Goal: Obtain resource: Obtain resource

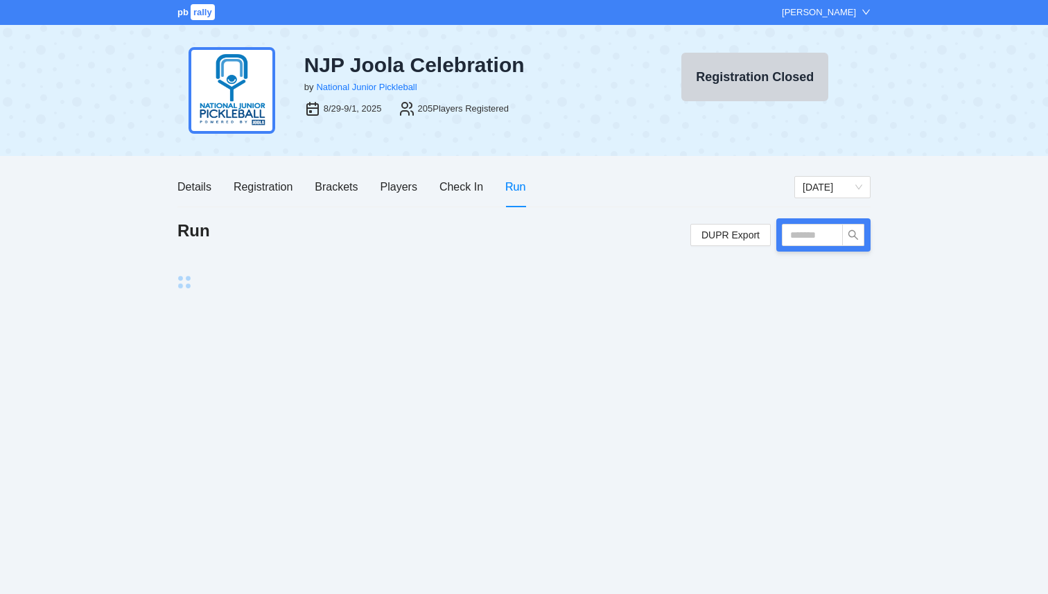
click at [790, 593] on div "pb rally [PERSON_NAME] NJP Joola Celebration by National Junior Pickleball 8/29…" at bounding box center [524, 297] width 1048 height 594
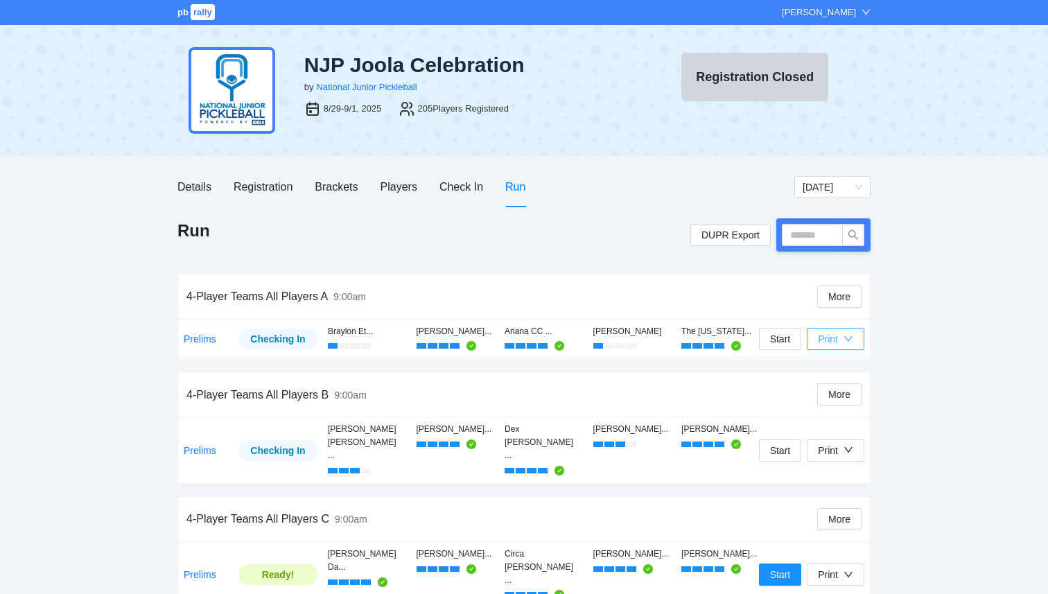
click at [822, 340] on div "Print" at bounding box center [828, 338] width 20 height 15
click at [828, 372] on span "Overview" at bounding box center [850, 365] width 71 height 15
click at [837, 342] on div "Print" at bounding box center [828, 338] width 20 height 15
click at [835, 385] on span "Scorecards" at bounding box center [850, 388] width 71 height 15
click at [842, 340] on div "Print" at bounding box center [835, 338] width 35 height 15
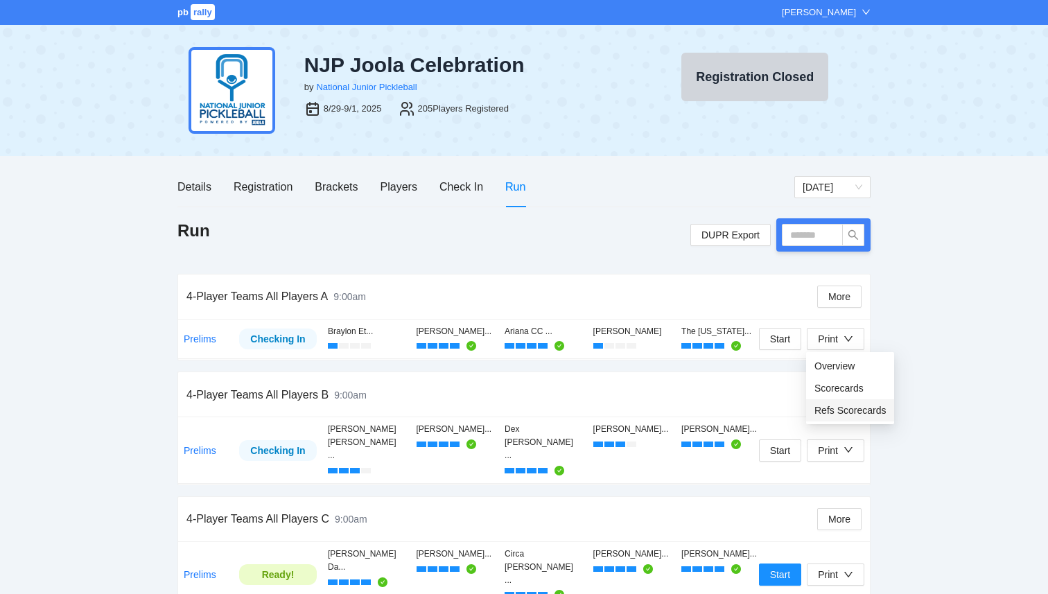
click at [844, 412] on span "Refs Scorecards" at bounding box center [850, 410] width 71 height 15
click at [856, 440] on button "Print" at bounding box center [836, 451] width 58 height 22
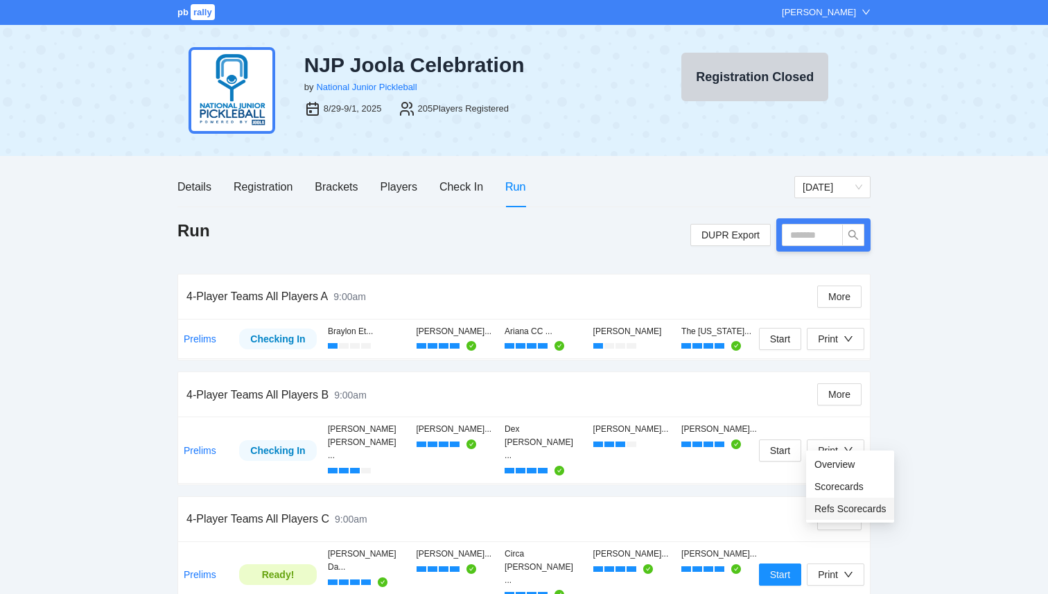
click at [859, 512] on span "Refs Scorecards" at bounding box center [850, 508] width 71 height 15
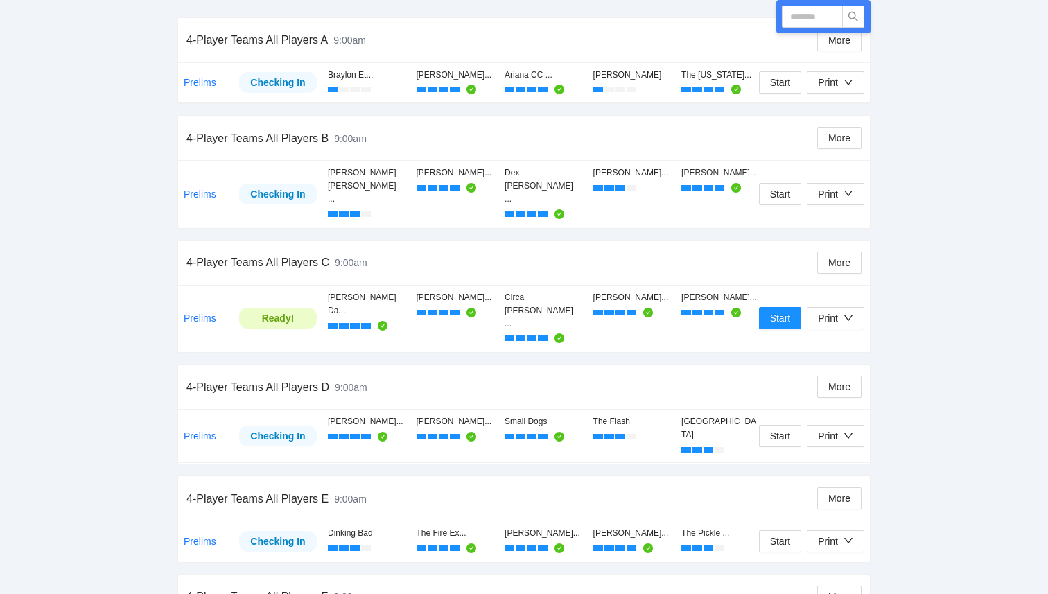
scroll to position [265, 0]
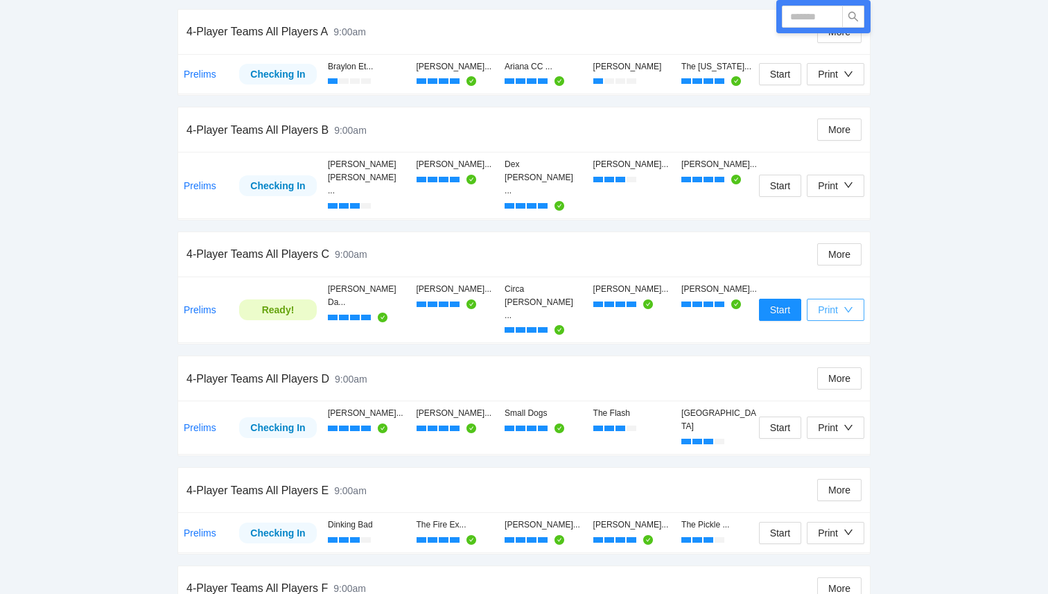
click at [835, 302] on div "Print" at bounding box center [828, 309] width 20 height 15
click at [831, 344] on span "Refs Scorecards" at bounding box center [850, 342] width 71 height 15
click at [835, 80] on div "Print" at bounding box center [828, 74] width 20 height 15
click at [830, 102] on span "Overview" at bounding box center [850, 101] width 71 height 15
click at [840, 79] on div "Print" at bounding box center [835, 74] width 35 height 15
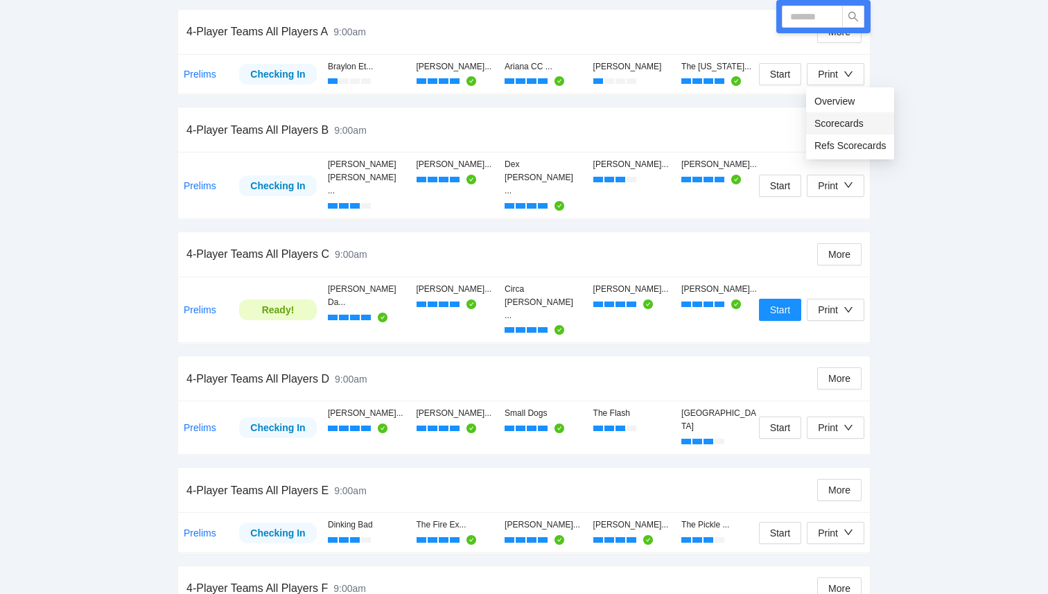
click at [834, 127] on span "Scorecards" at bounding box center [850, 123] width 71 height 15
click at [810, 74] on button "Print" at bounding box center [836, 74] width 58 height 22
click at [830, 149] on span "Refs Scorecards" at bounding box center [850, 145] width 71 height 15
click at [840, 178] on div "Print" at bounding box center [835, 185] width 35 height 15
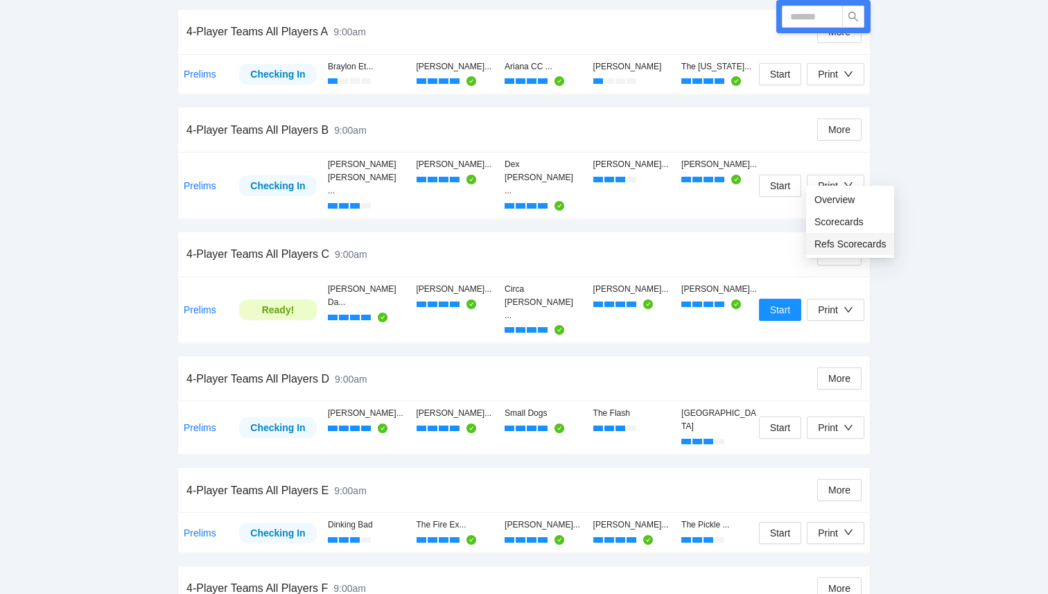
click at [840, 246] on span "Refs Scorecards" at bounding box center [850, 243] width 71 height 15
click at [840, 178] on div "Print" at bounding box center [835, 185] width 35 height 15
click at [841, 246] on span "Refs Scorecards" at bounding box center [850, 243] width 71 height 15
click at [844, 180] on icon "down" at bounding box center [849, 185] width 10 height 10
click at [842, 243] on span "Refs Scorecards" at bounding box center [850, 243] width 71 height 15
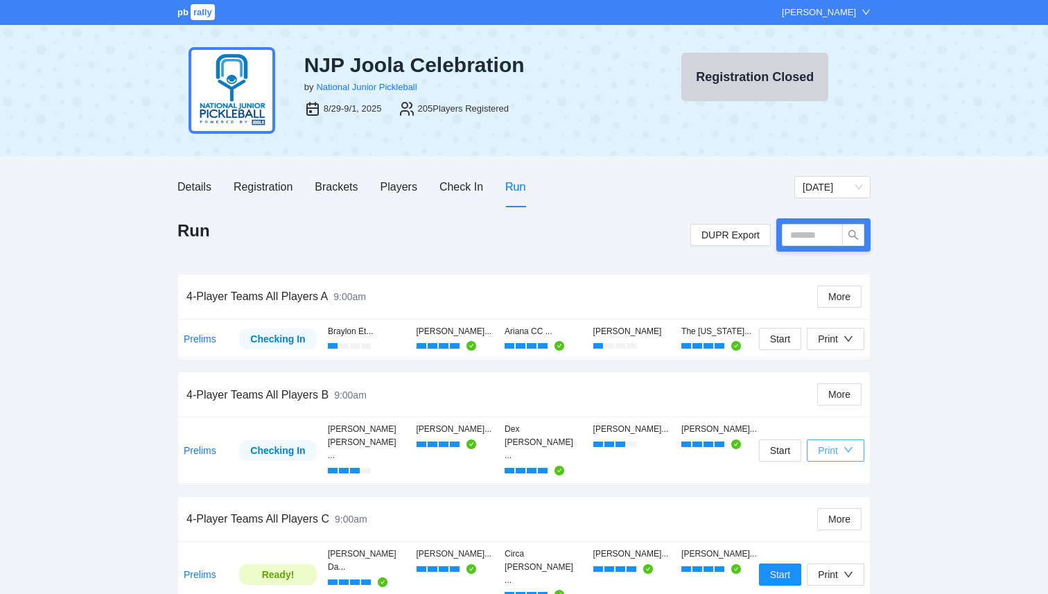
click at [842, 443] on div "Print" at bounding box center [835, 450] width 35 height 15
click at [830, 489] on span "Scorecards" at bounding box center [850, 486] width 71 height 15
click at [855, 440] on button "Print" at bounding box center [836, 451] width 58 height 22
click at [849, 512] on span "Refs Scorecards" at bounding box center [850, 508] width 71 height 15
click at [839, 567] on div "Print" at bounding box center [835, 574] width 35 height 15
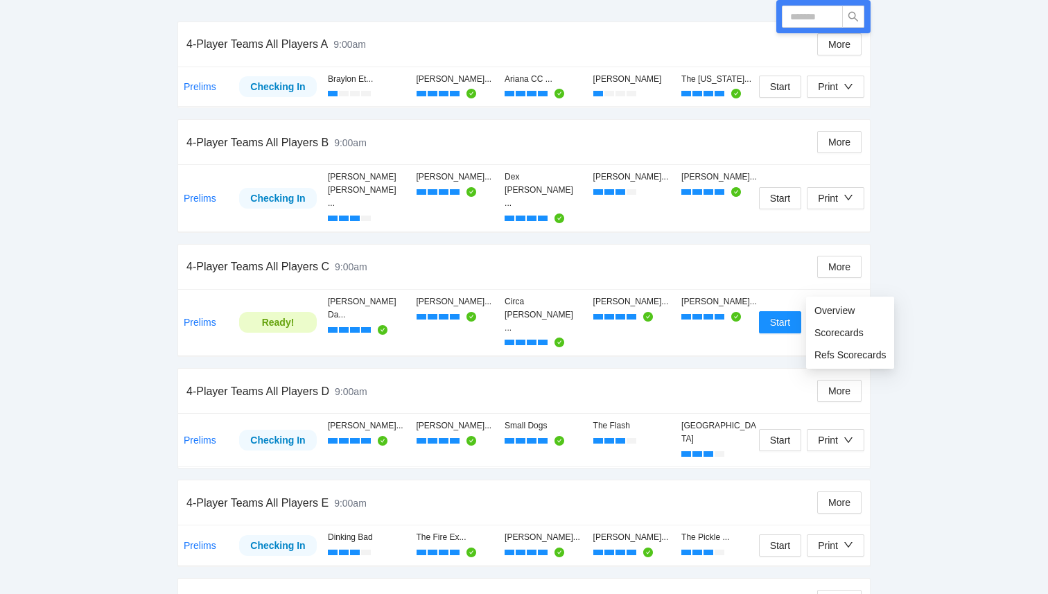
scroll to position [263, 0]
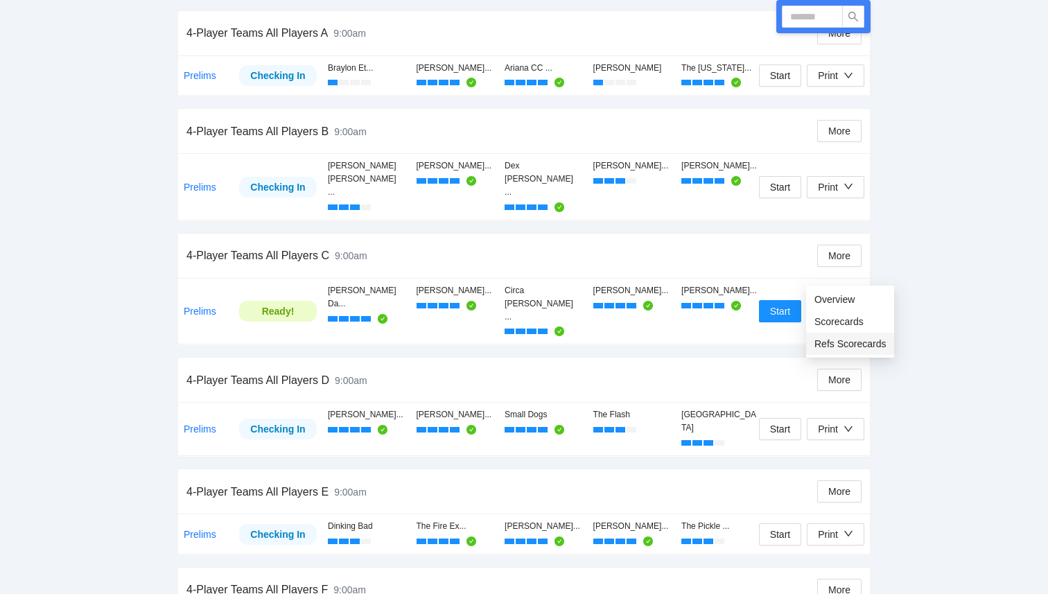
click at [862, 345] on span "Refs Scorecards" at bounding box center [850, 343] width 71 height 15
click at [830, 422] on div "Print" at bounding box center [828, 429] width 20 height 15
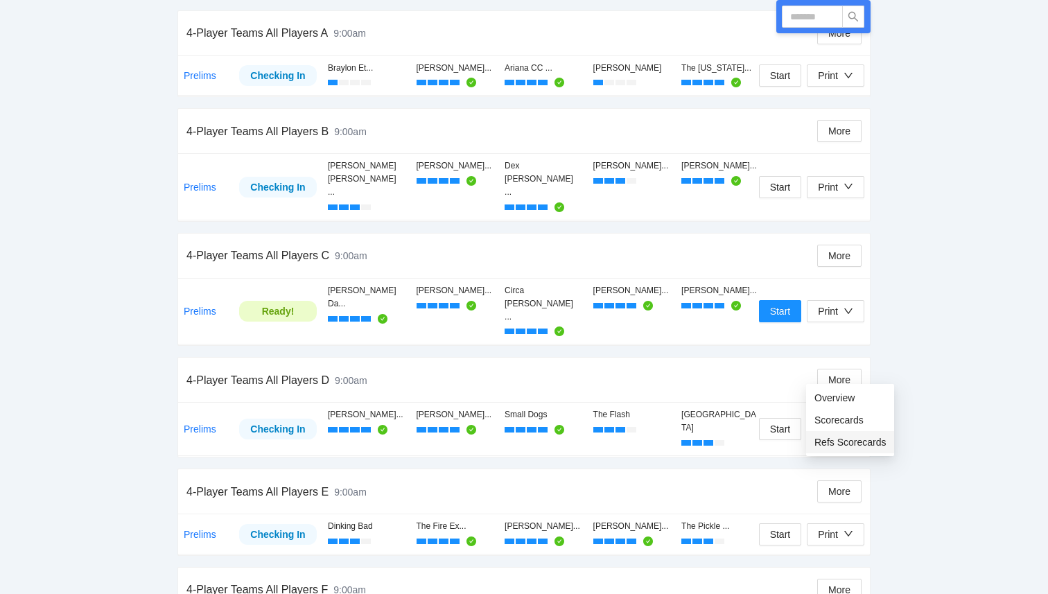
click at [833, 446] on span "Refs Scorecards" at bounding box center [850, 442] width 71 height 15
click at [832, 304] on div "Print" at bounding box center [828, 311] width 20 height 15
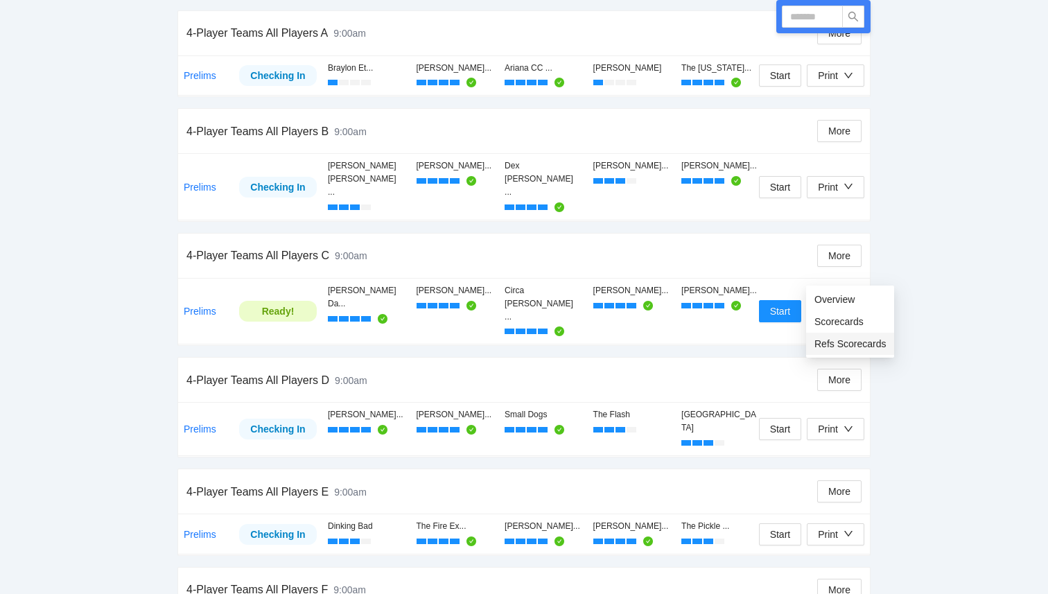
click at [841, 344] on span "Refs Scorecards" at bounding box center [850, 343] width 71 height 15
click at [834, 422] on div "Print" at bounding box center [828, 429] width 20 height 15
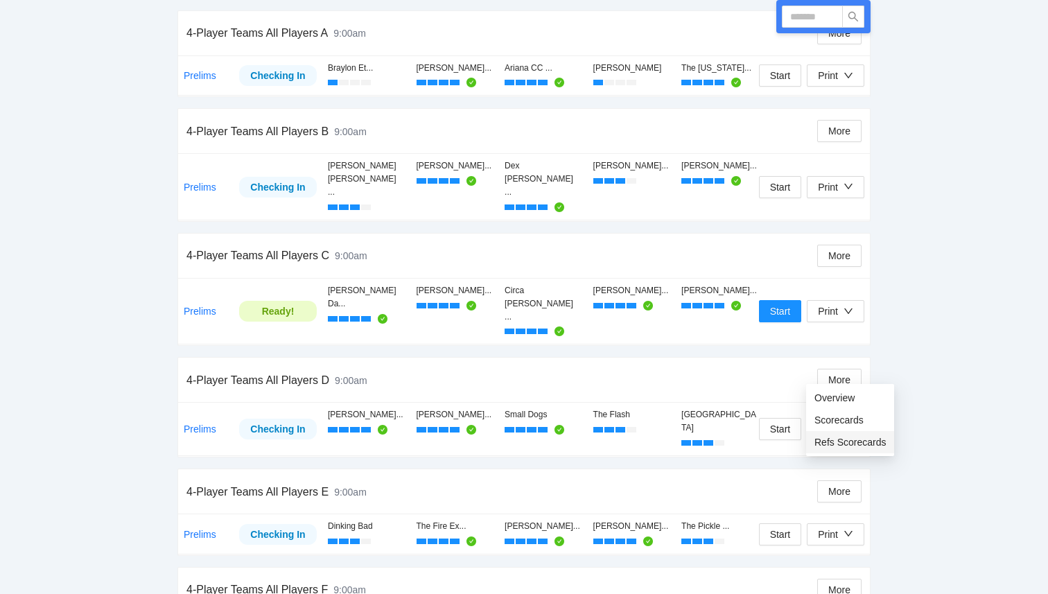
click at [832, 441] on span "Refs Scorecards" at bounding box center [850, 442] width 71 height 15
click at [822, 527] on div "Print" at bounding box center [828, 534] width 20 height 15
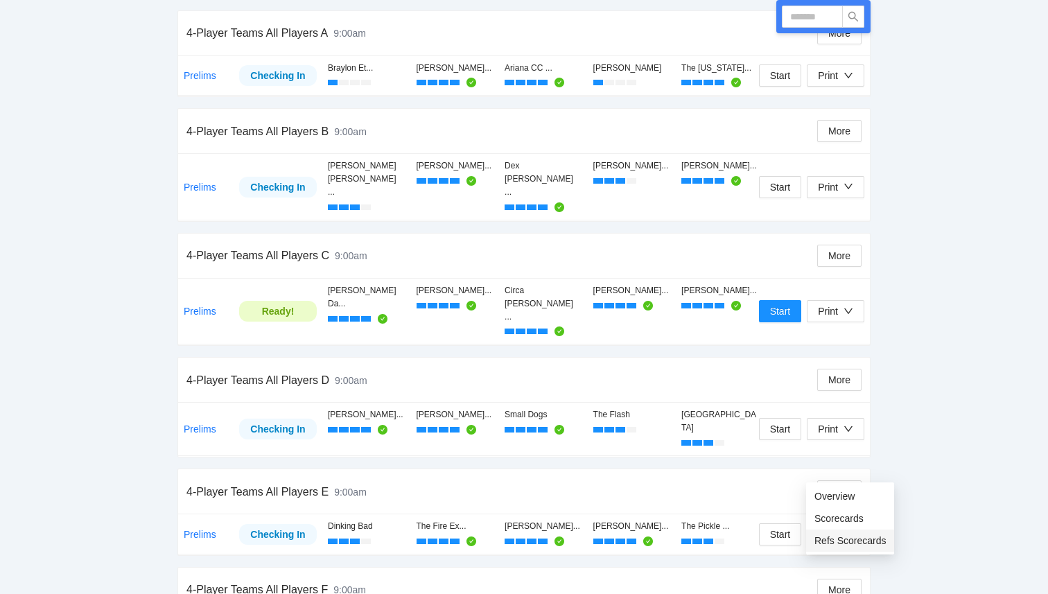
click at [827, 539] on span "Refs Scorecards" at bounding box center [850, 540] width 71 height 15
click at [830, 527] on div "Print" at bounding box center [828, 534] width 20 height 15
click at [835, 538] on span "Refs Scorecards" at bounding box center [850, 540] width 71 height 15
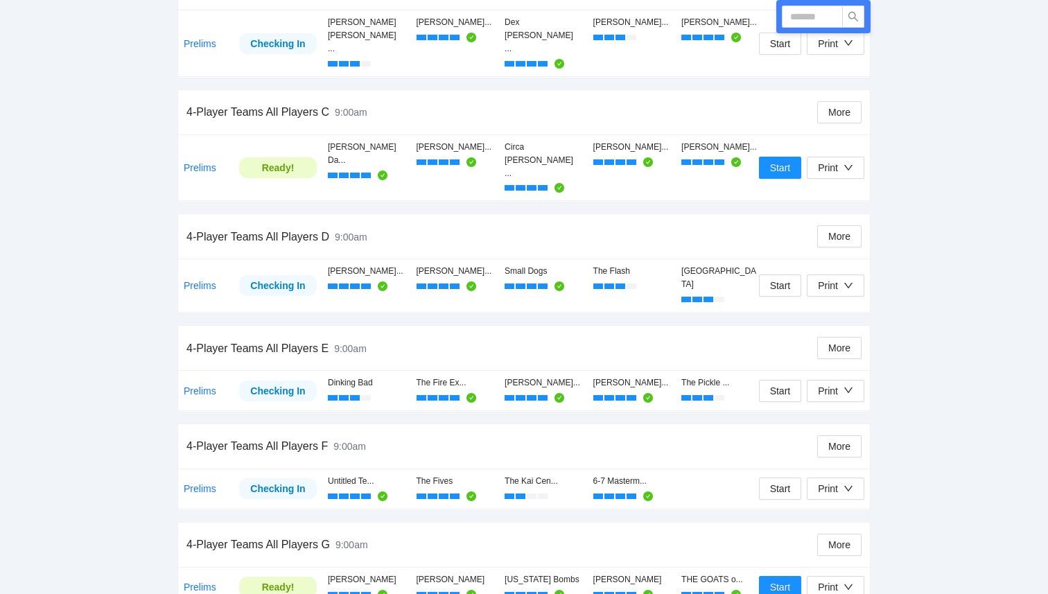
scroll to position [418, 0]
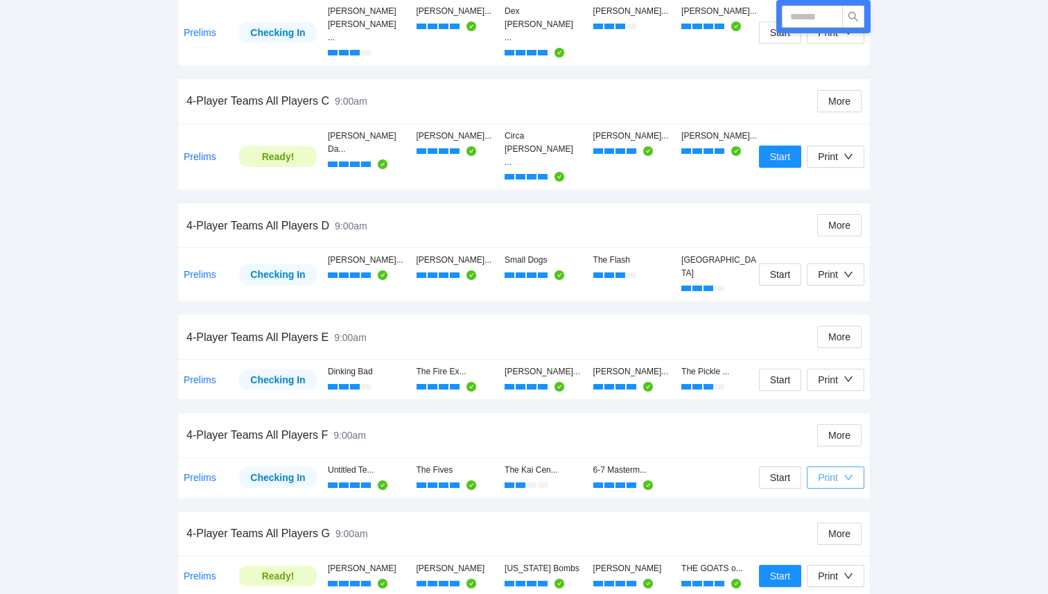
click at [834, 470] on div "Print" at bounding box center [828, 477] width 20 height 15
click at [839, 483] on span "Refs Scorecards" at bounding box center [850, 484] width 71 height 15
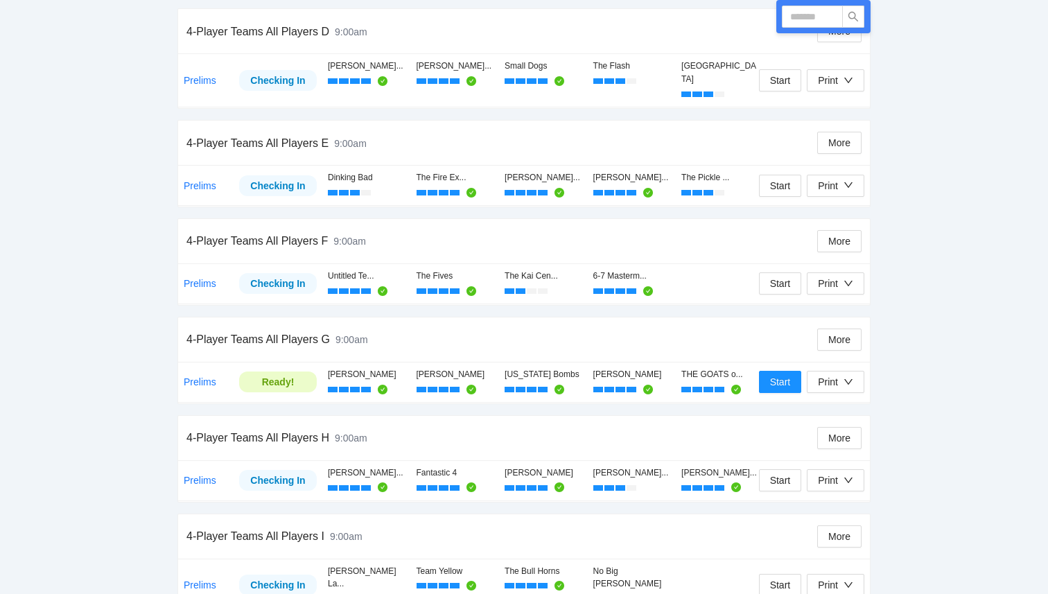
scroll to position [619, 0]
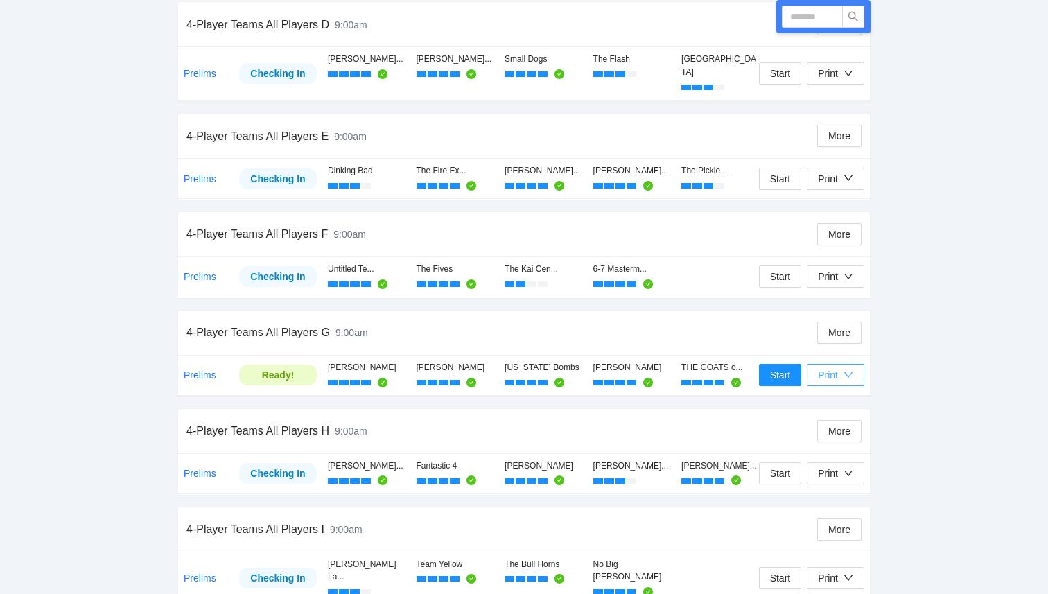
click at [853, 364] on button "Print" at bounding box center [836, 375] width 58 height 22
click at [852, 386] on span "Refs Scorecards" at bounding box center [850, 381] width 71 height 15
click at [840, 269] on div "Print" at bounding box center [835, 276] width 35 height 15
click at [843, 286] on span "Refs Scorecards" at bounding box center [850, 283] width 71 height 15
click at [845, 364] on button "Print" at bounding box center [836, 375] width 58 height 22
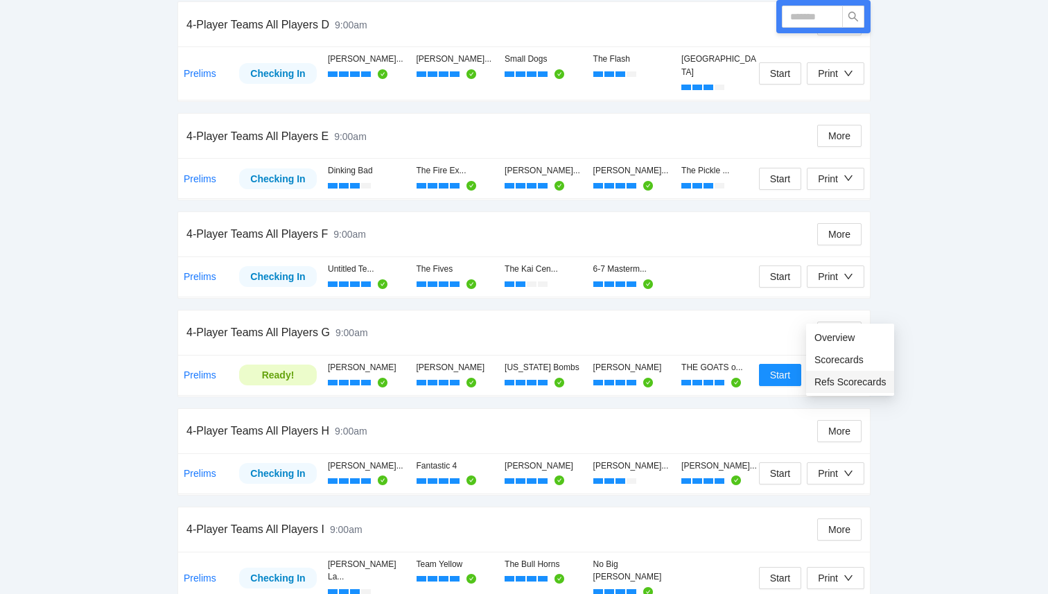
click at [843, 379] on span "Refs Scorecards" at bounding box center [850, 381] width 71 height 15
click at [835, 466] on div "Print" at bounding box center [828, 473] width 20 height 15
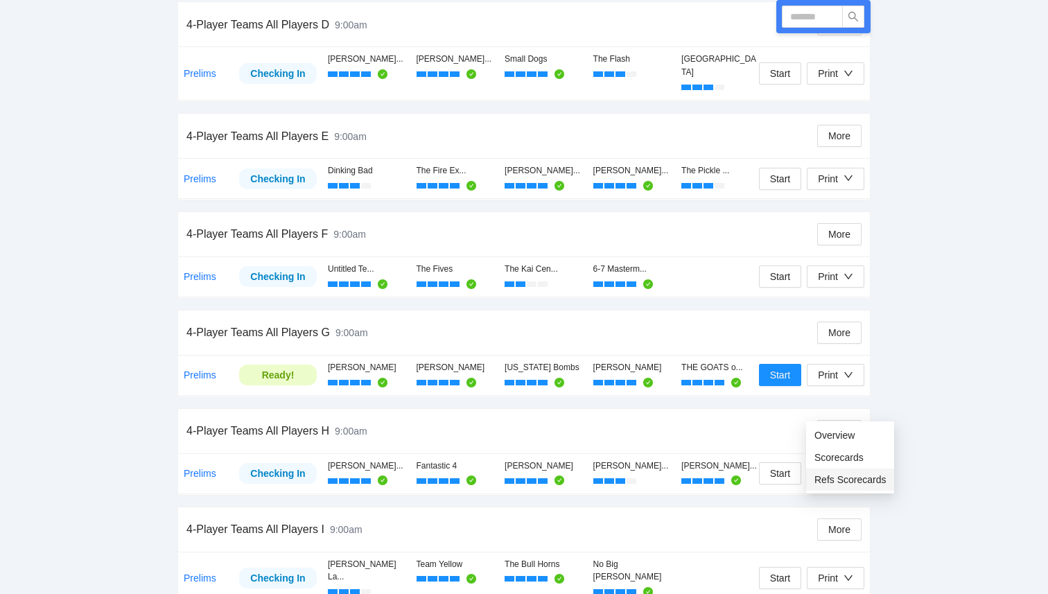
click at [834, 483] on span "Refs Scorecards" at bounding box center [850, 479] width 71 height 15
click at [834, 571] on div "Print" at bounding box center [828, 578] width 20 height 15
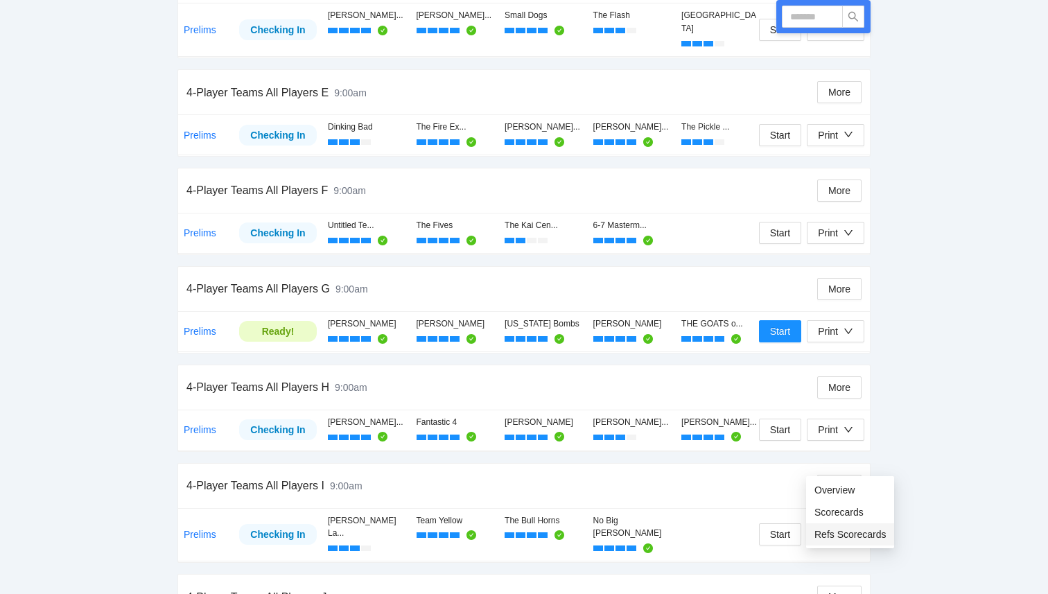
click at [833, 542] on li "Refs Scorecards" at bounding box center [850, 534] width 88 height 22
click at [852, 535] on span "Refs Scorecards" at bounding box center [850, 532] width 71 height 15
